Goal: Task Accomplishment & Management: Manage account settings

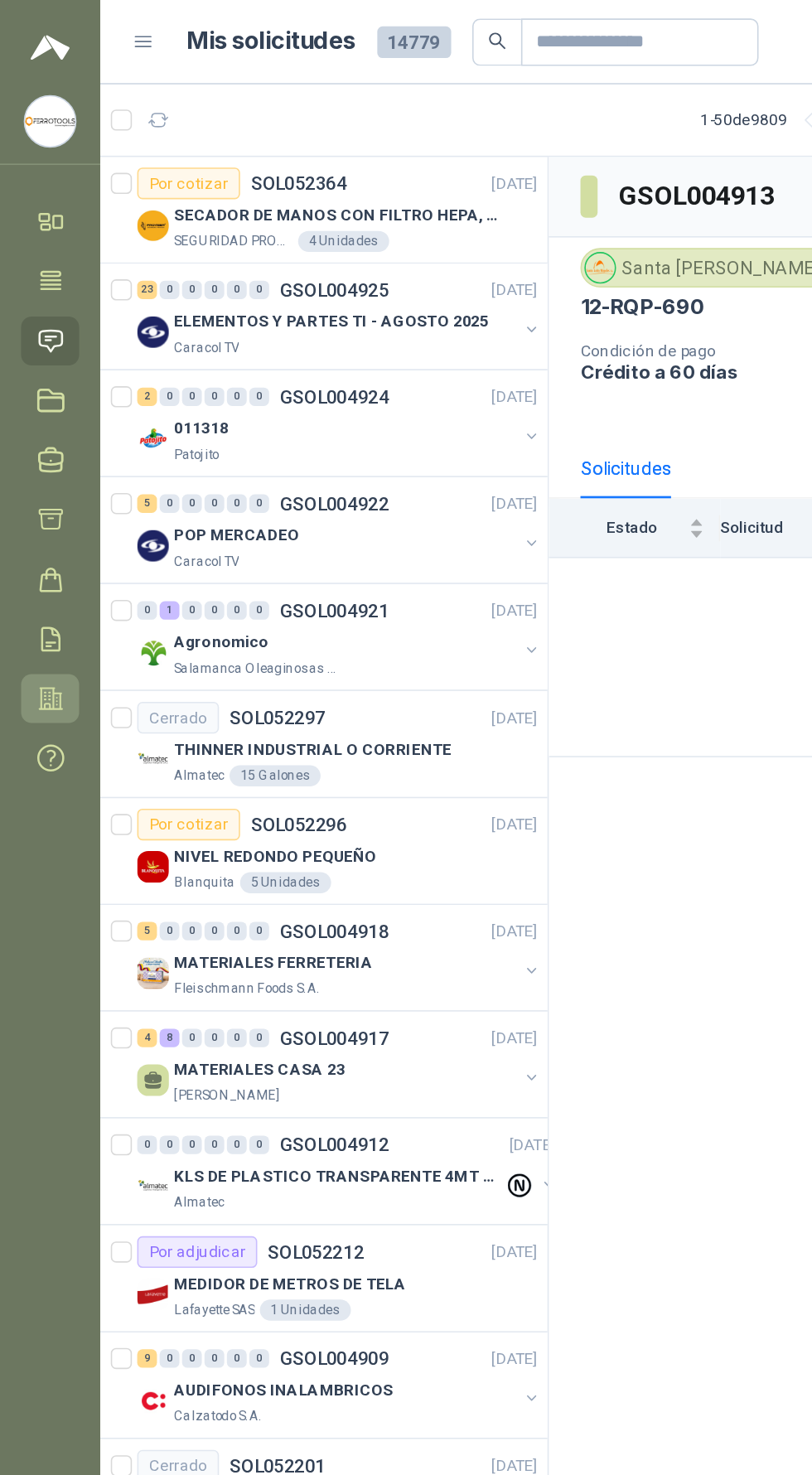
click at [29, 454] on link "Configuración" at bounding box center [32, 439] width 37 height 31
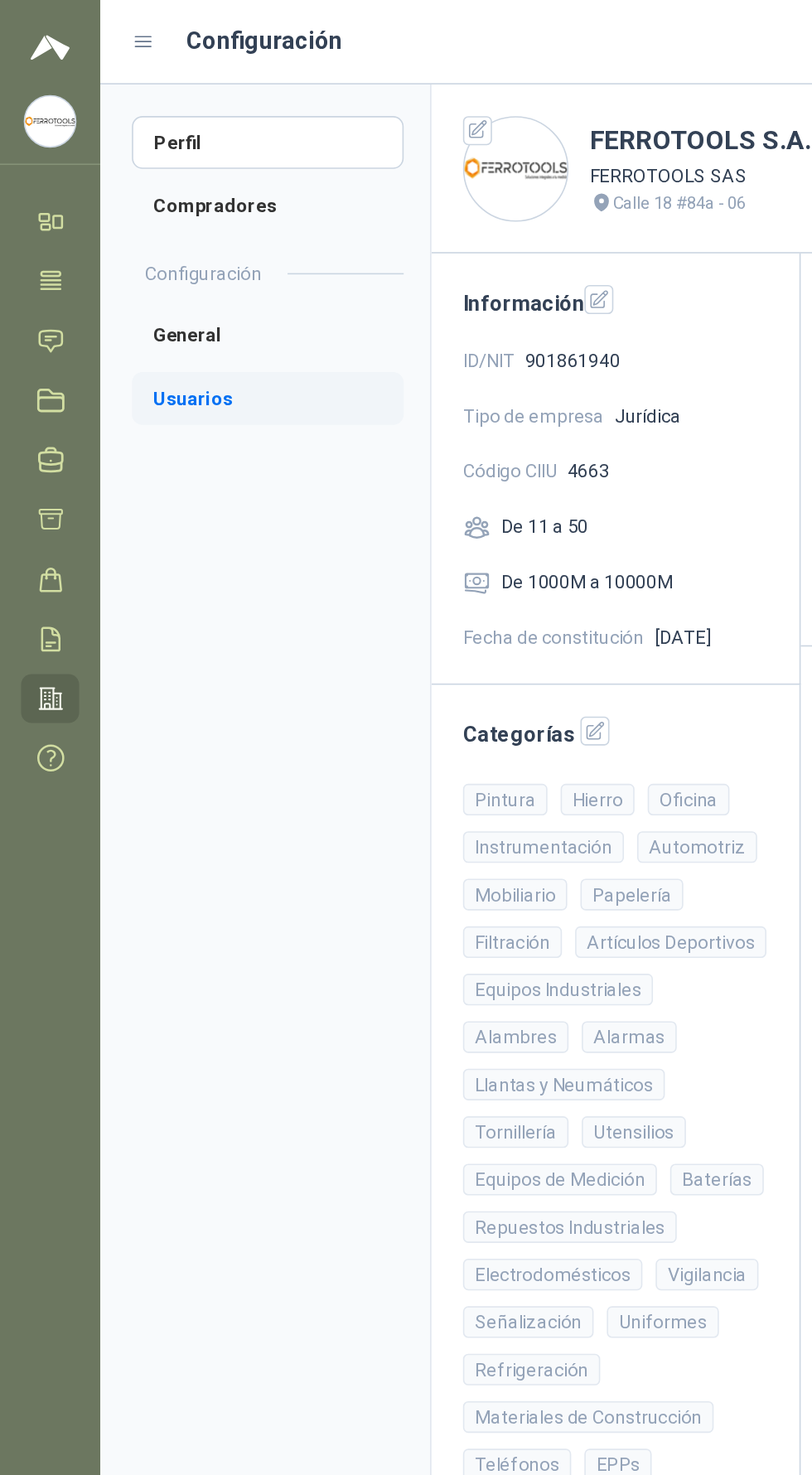
click at [160, 256] on li "Usuarios" at bounding box center [168, 251] width 171 height 33
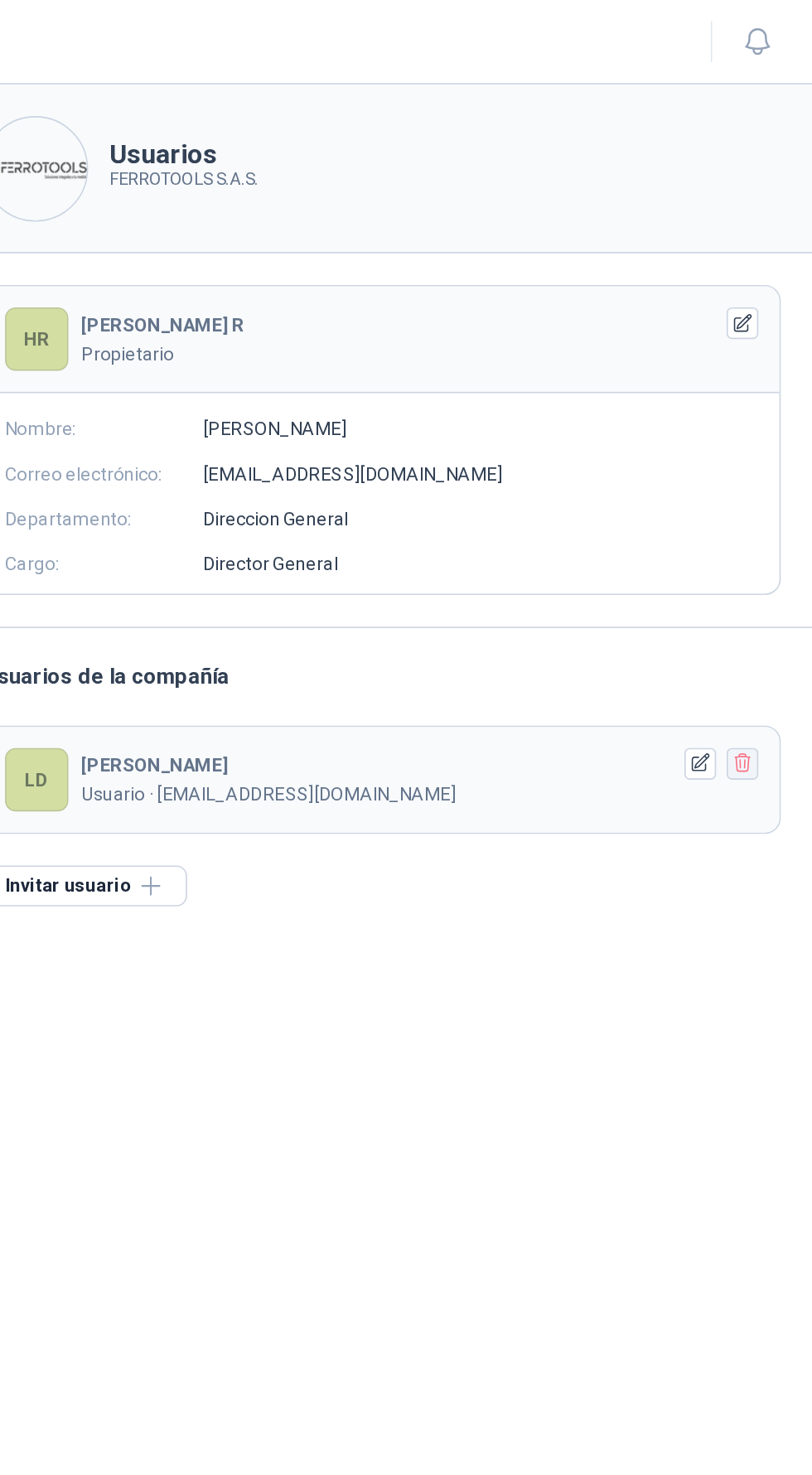
click at [772, 478] on icon "button" at bounding box center [768, 479] width 14 height 14
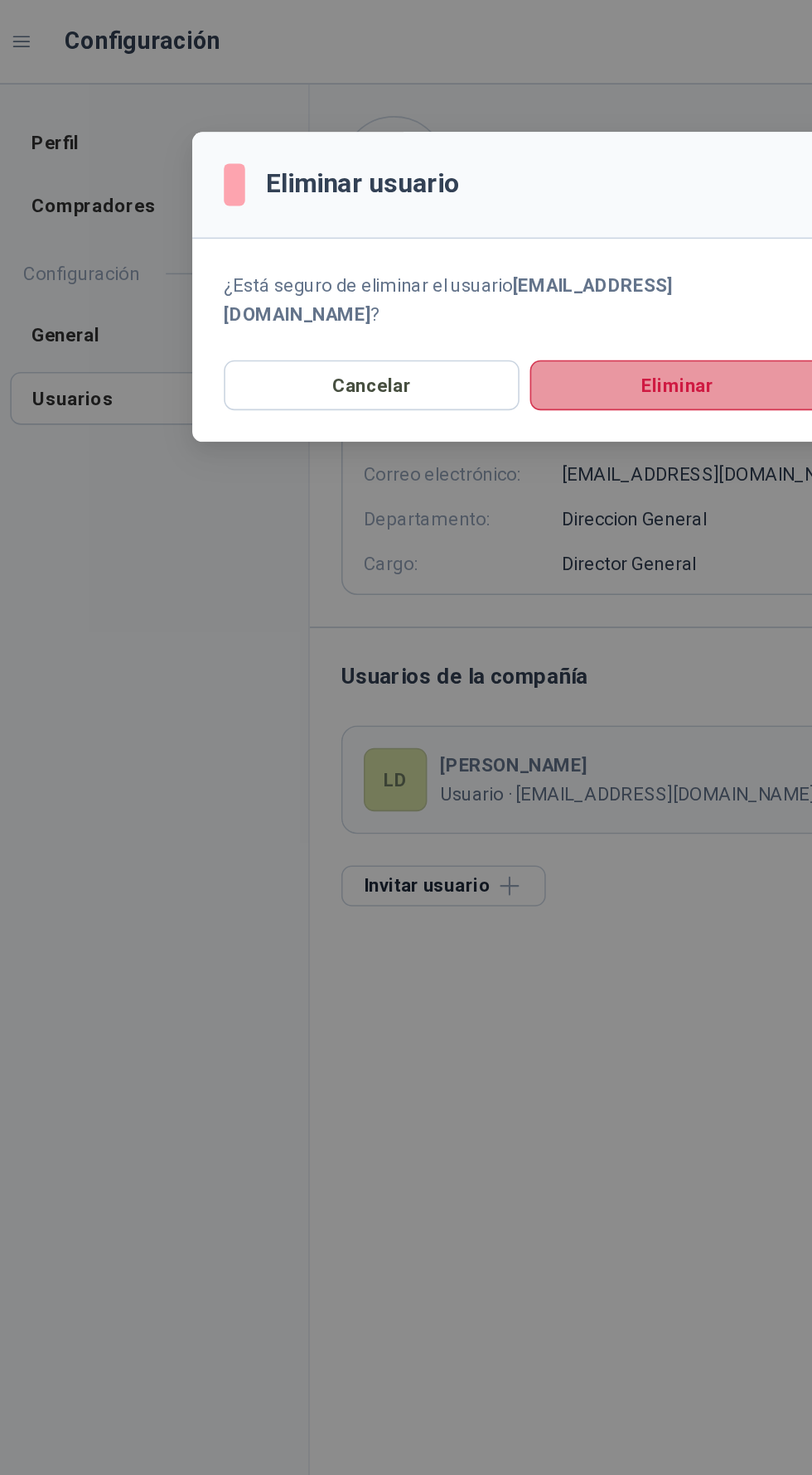
click at [522, 226] on button "Eliminar" at bounding box center [502, 241] width 186 height 31
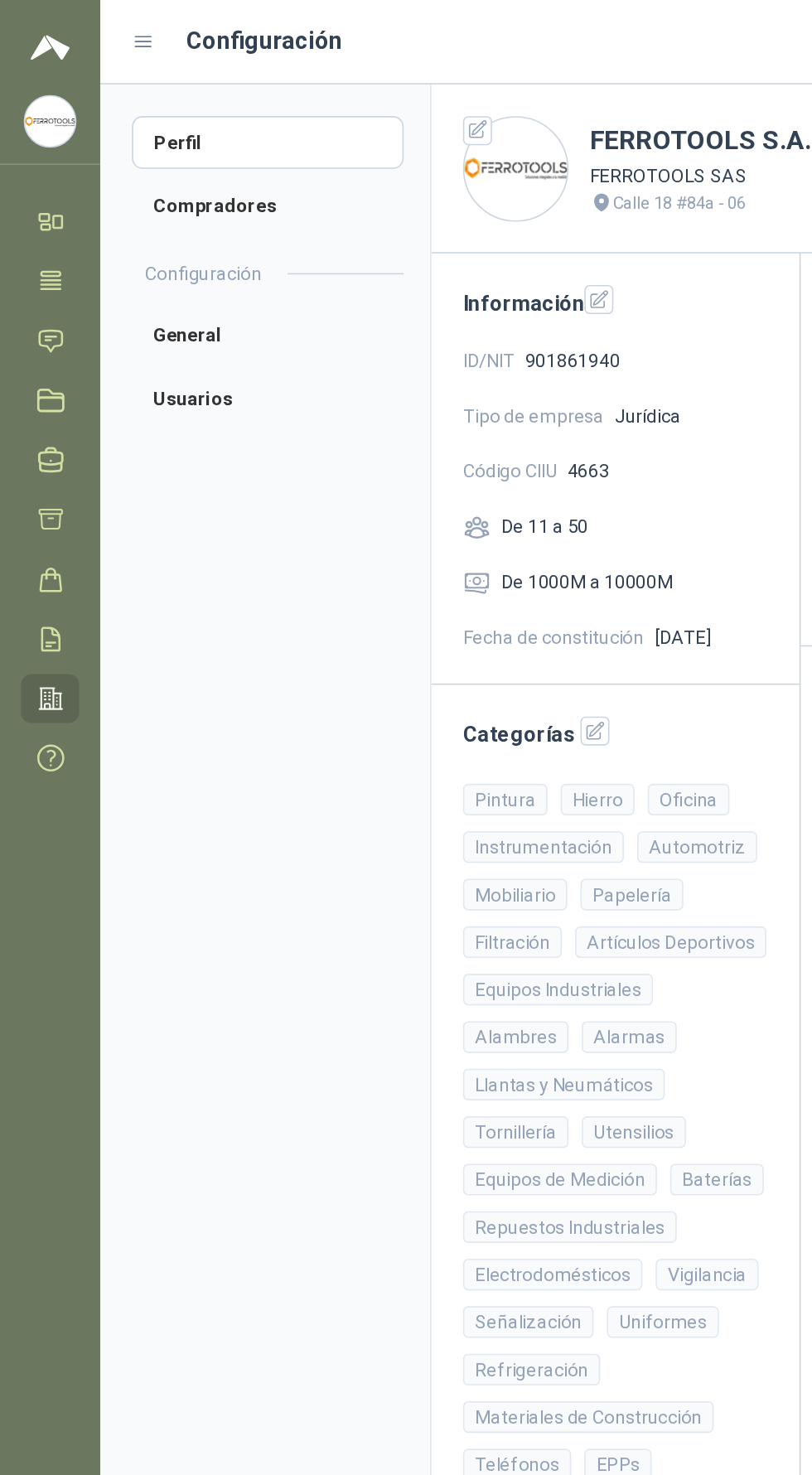
click at [198, 852] on aside "Perfil Compradores Configuración General Usuarios" at bounding box center [166, 764] width 208 height 1422
click at [30, 451] on link "Configuración" at bounding box center [32, 439] width 37 height 31
click at [162, 239] on li "Usuarios" at bounding box center [168, 251] width 171 height 33
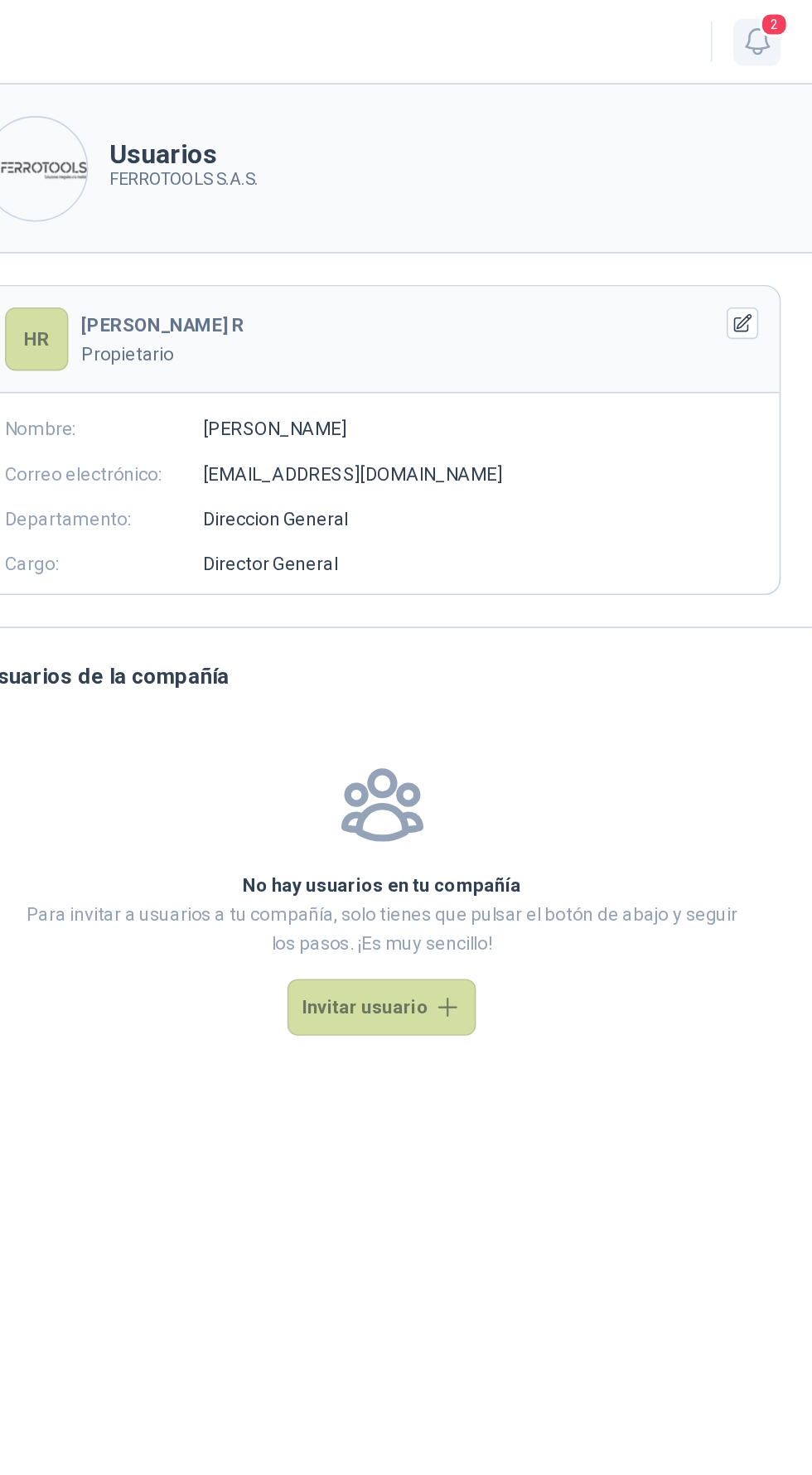
click at [774, 24] on icon "button" at bounding box center [777, 26] width 21 height 21
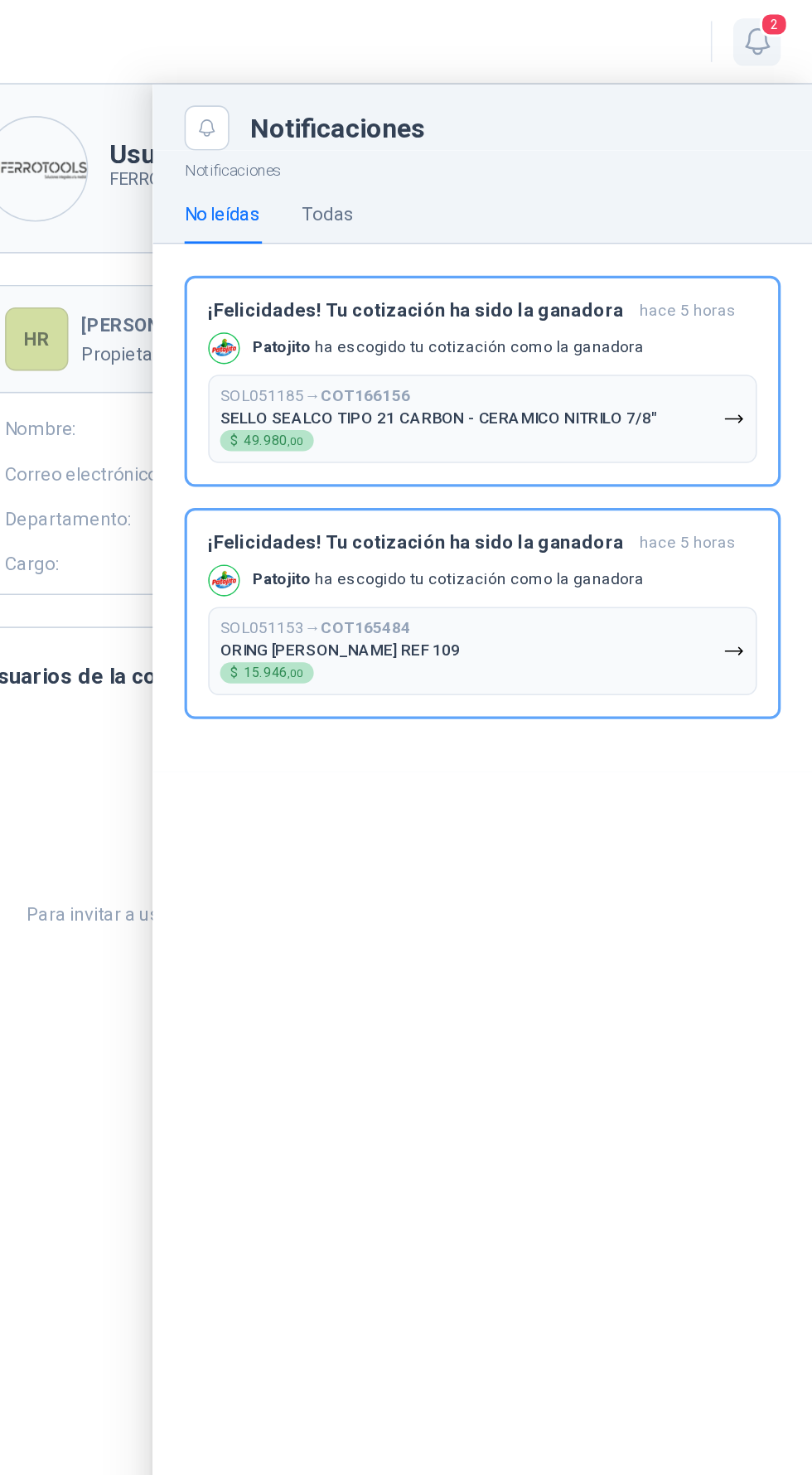
click at [782, 27] on icon "button" at bounding box center [777, 26] width 21 height 21
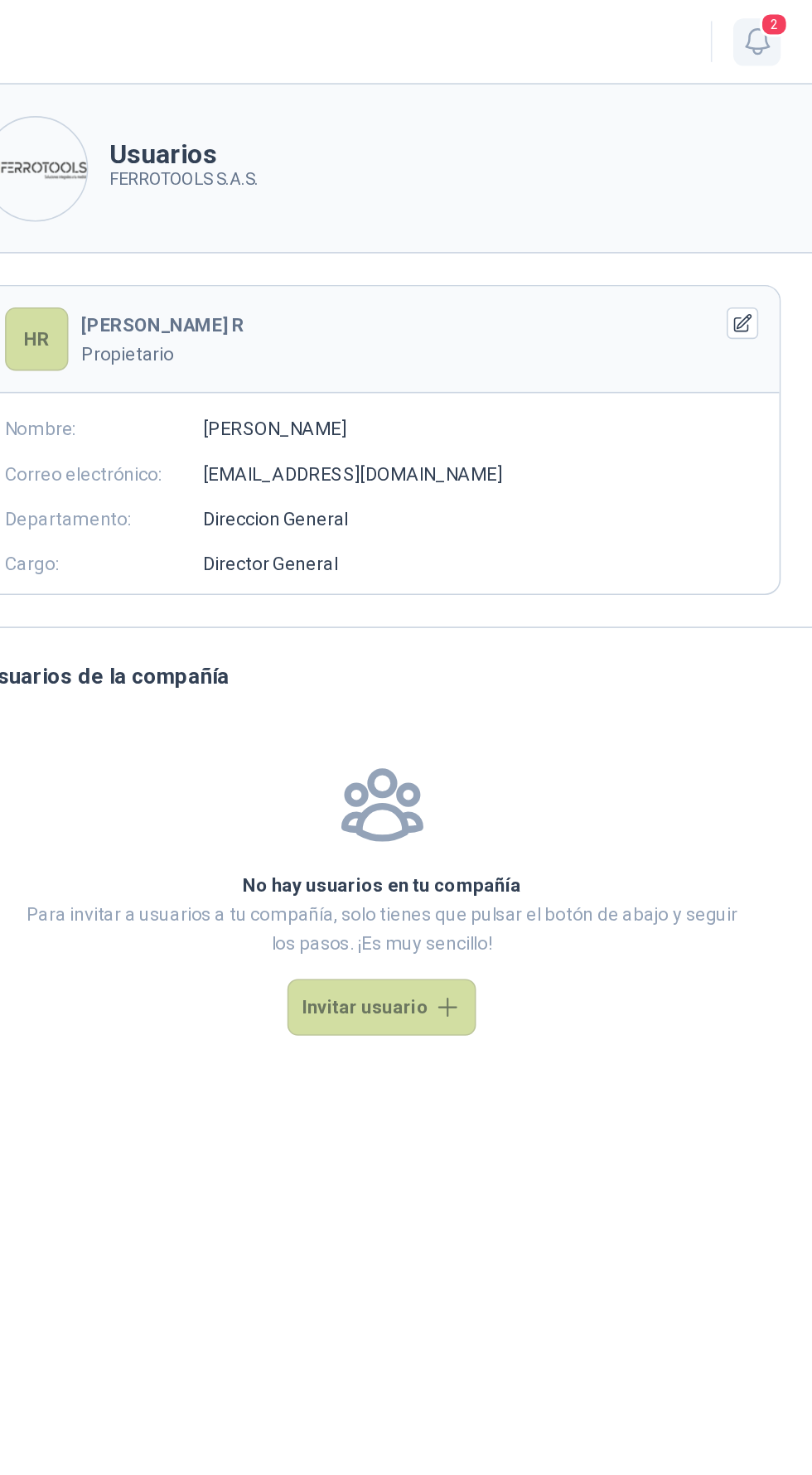
click at [789, 20] on span "2" at bounding box center [788, 15] width 18 height 16
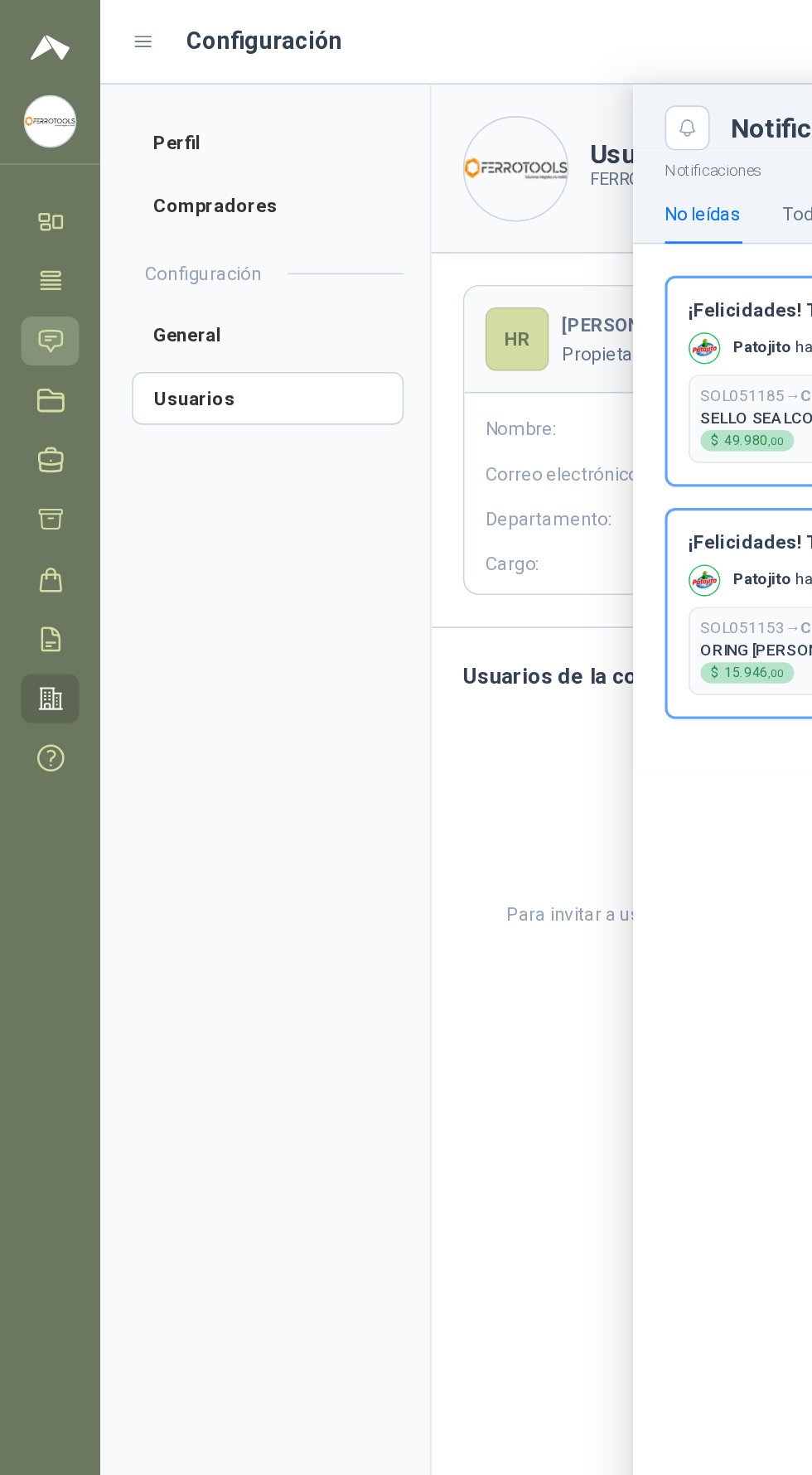
click at [46, 226] on link "Solicitudes" at bounding box center [32, 215] width 37 height 31
